Goal: Check status: Check status

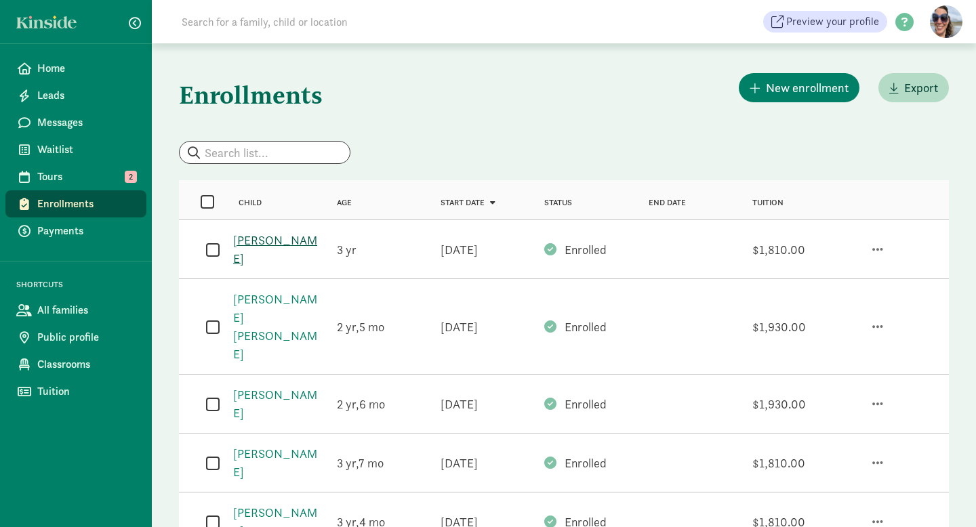
click at [289, 244] on link "[PERSON_NAME]" at bounding box center [275, 249] width 84 height 34
click at [56, 233] on span "Payments" at bounding box center [86, 231] width 98 height 16
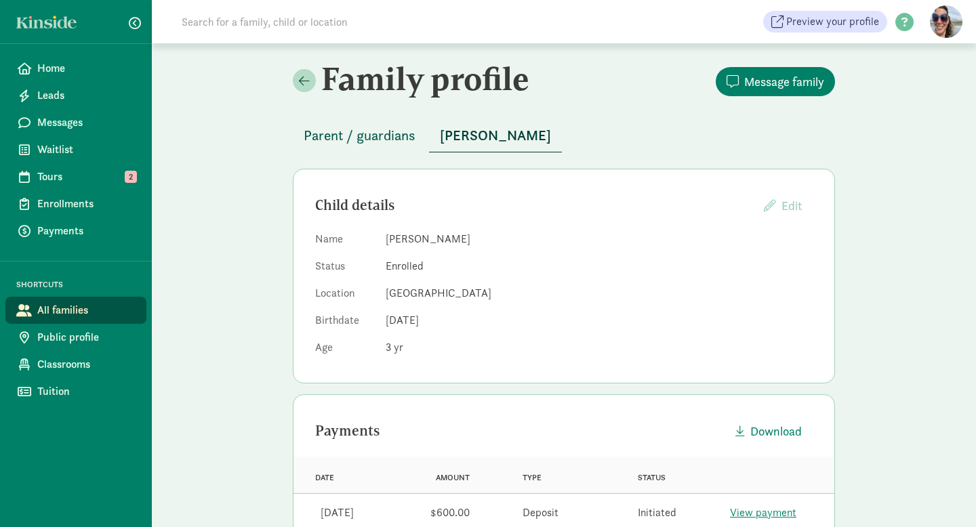
click at [328, 140] on span "Parent / guardians" at bounding box center [360, 136] width 112 height 22
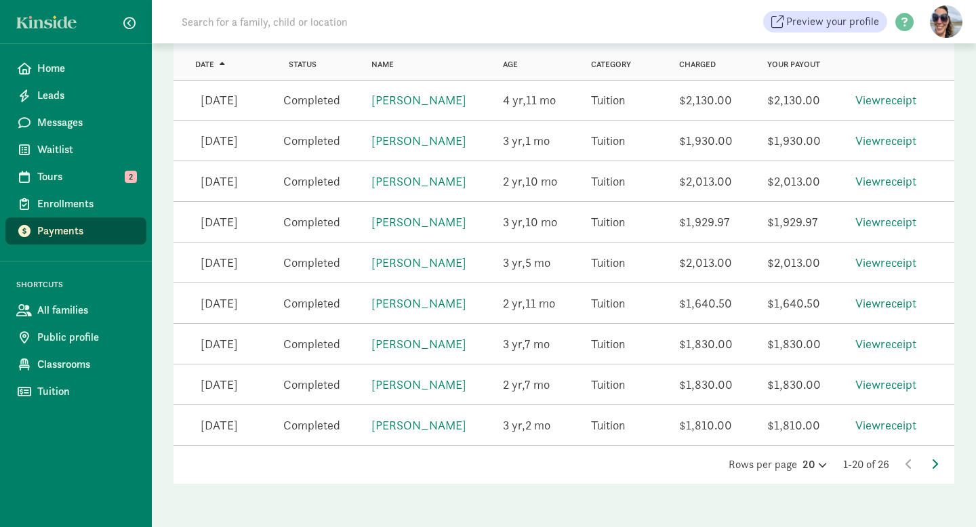
scroll to position [764, 0]
click at [934, 460] on icon at bounding box center [934, 464] width 7 height 11
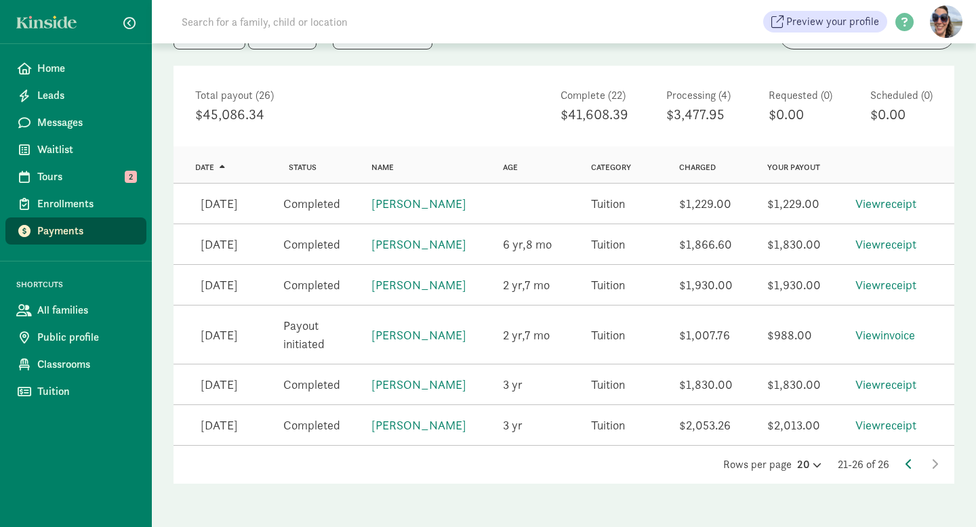
scroll to position [0, 0]
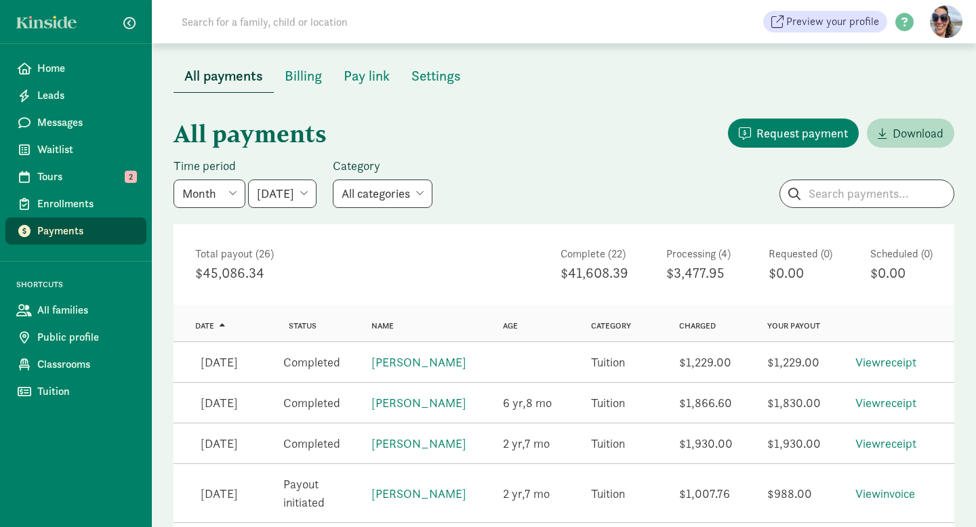
click at [317, 192] on select "[DATE] [DATE] [DATE] [DATE] [DATE] [DATE] [DATE]" at bounding box center [282, 194] width 68 height 28
select select "[DATE]"
click at [248, 180] on select "[DATE] [DATE] [DATE] [DATE] [DATE] [DATE] [DATE]" at bounding box center [282, 194] width 68 height 28
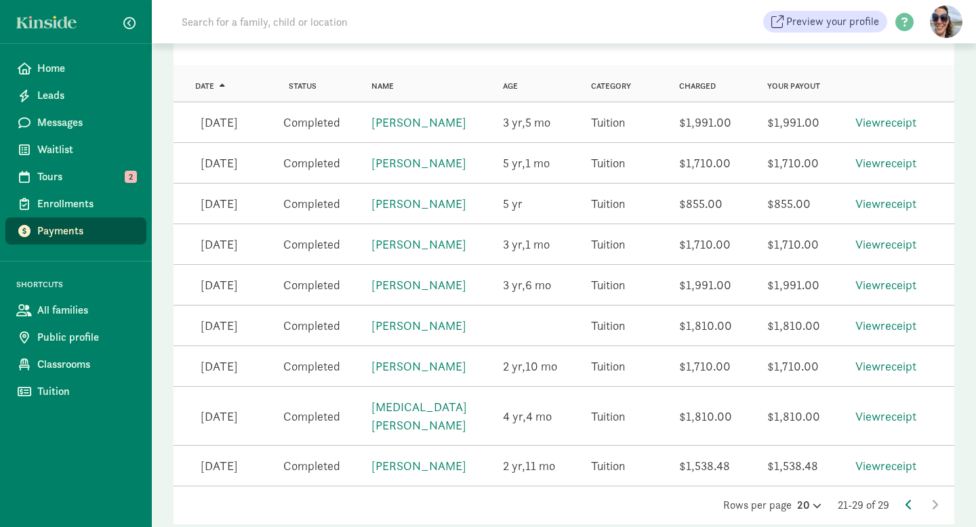
scroll to position [262, 0]
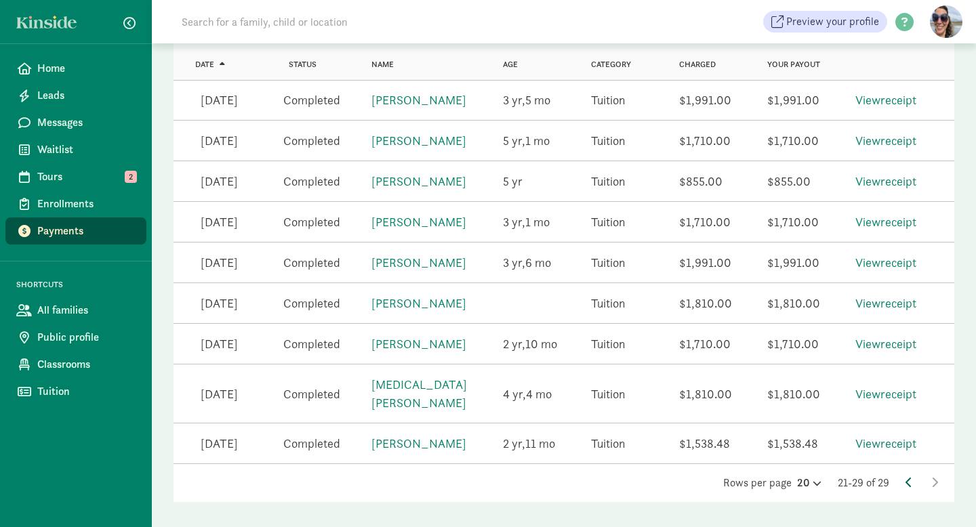
click at [907, 477] on icon at bounding box center [908, 482] width 7 height 11
